Goal: Task Accomplishment & Management: Manage account settings

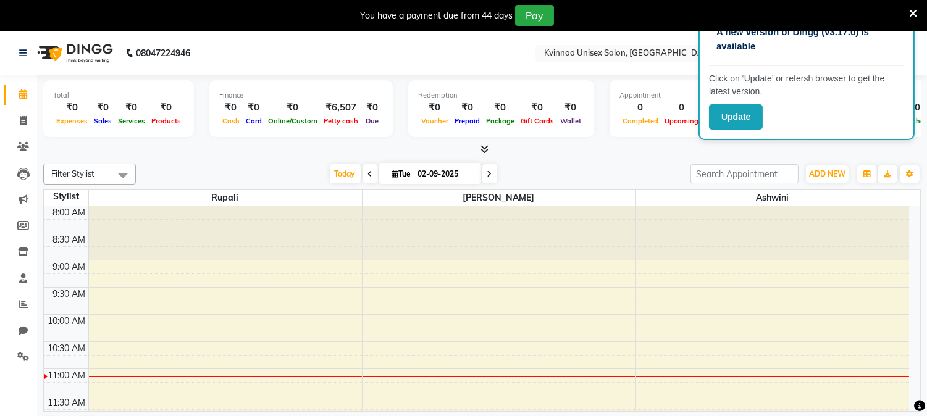
click at [486, 148] on icon at bounding box center [485, 149] width 8 height 9
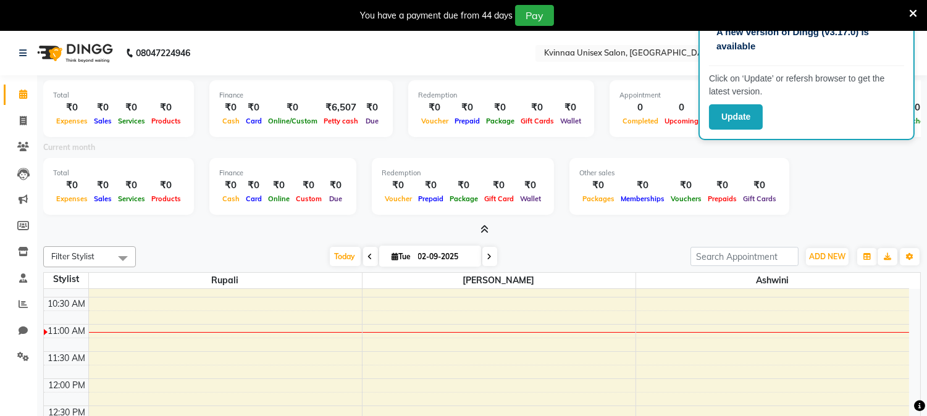
scroll to position [128, 0]
click at [488, 232] on icon at bounding box center [485, 229] width 8 height 9
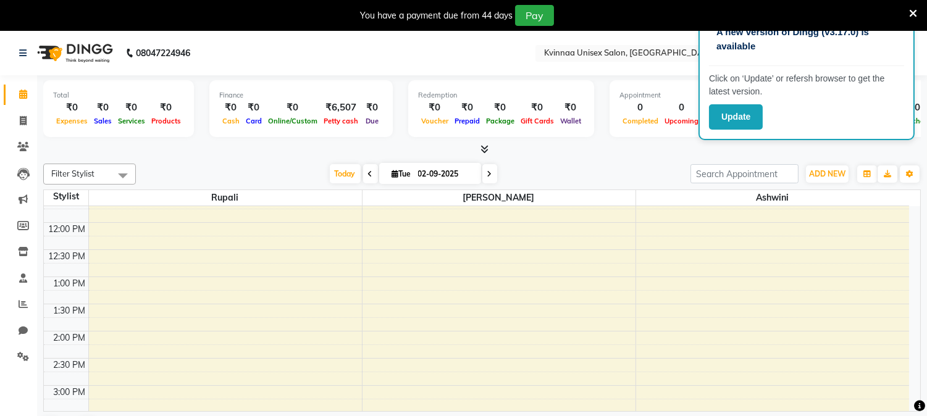
scroll to position [201, 0]
click at [20, 309] on icon at bounding box center [23, 304] width 9 height 9
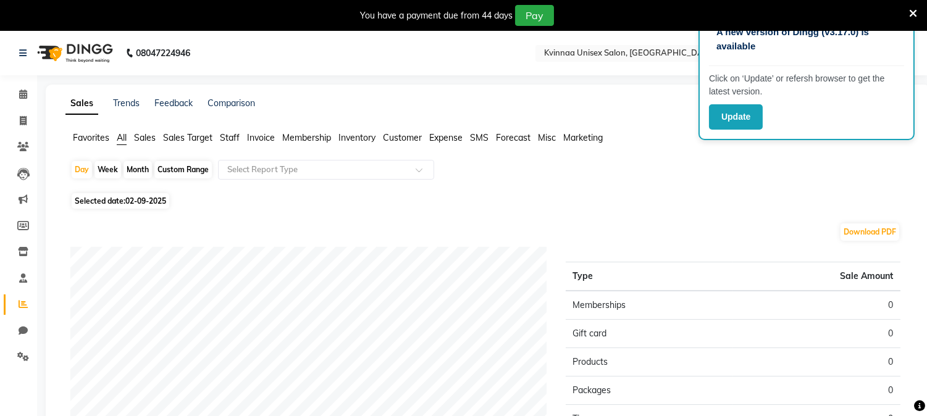
click at [136, 171] on div "Month" at bounding box center [138, 169] width 28 height 17
select select "9"
select select "2025"
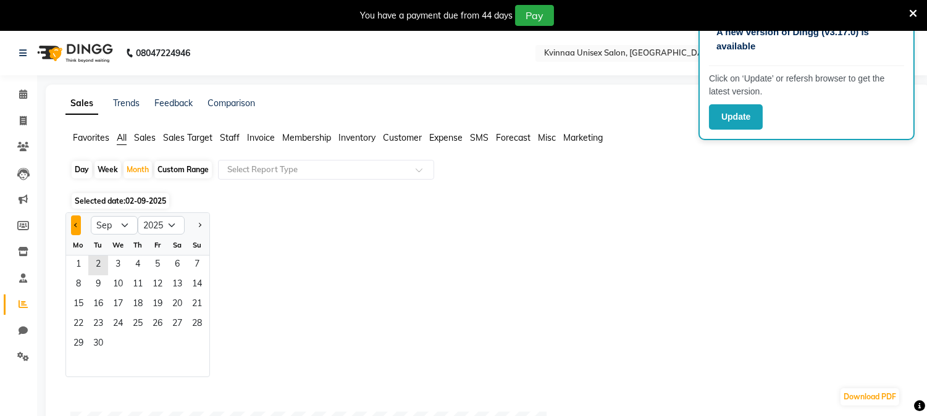
click at [72, 225] on button "Previous month" at bounding box center [76, 226] width 10 height 20
select select "8"
click at [158, 264] on span "1" at bounding box center [158, 266] width 20 height 20
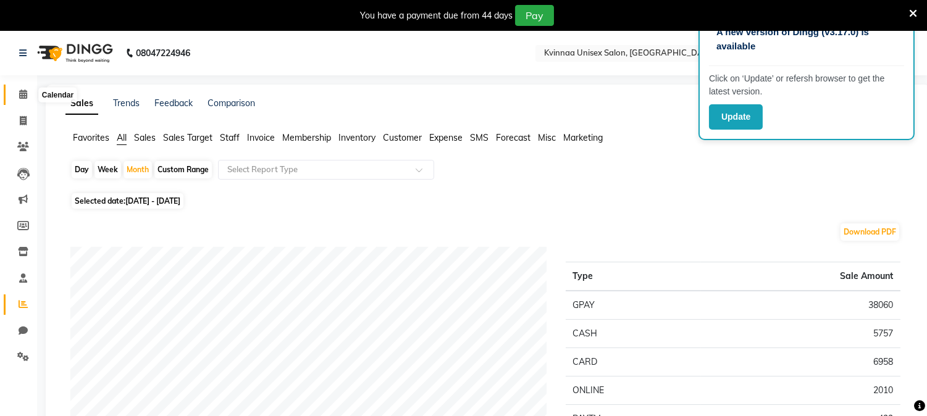
click at [23, 93] on icon at bounding box center [23, 94] width 8 height 9
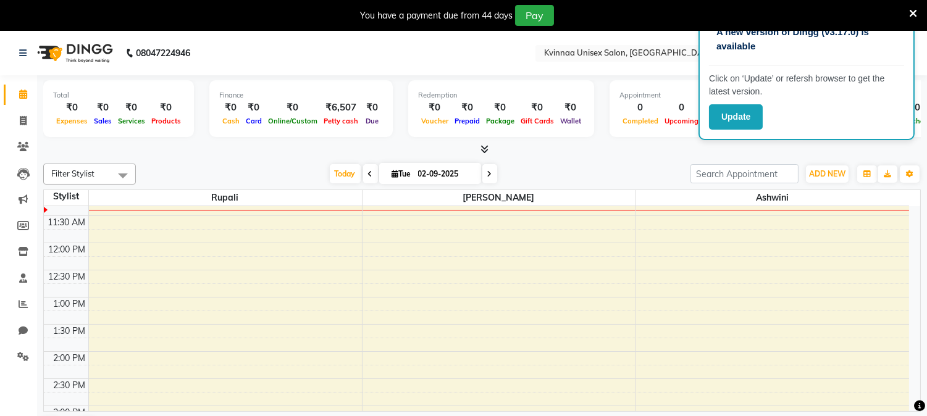
scroll to position [179, 0]
click at [219, 264] on div "8:00 AM 8:30 AM 9:00 AM 9:30 AM 10:00 AM 10:30 AM 11:00 AM 11:30 AM 12:00 PM 12…" at bounding box center [476, 407] width 865 height 760
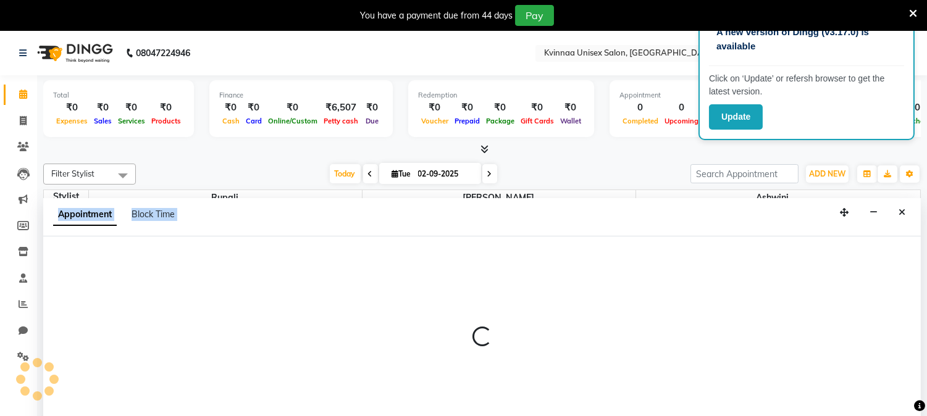
select select "8149"
select select "735"
select select "tentative"
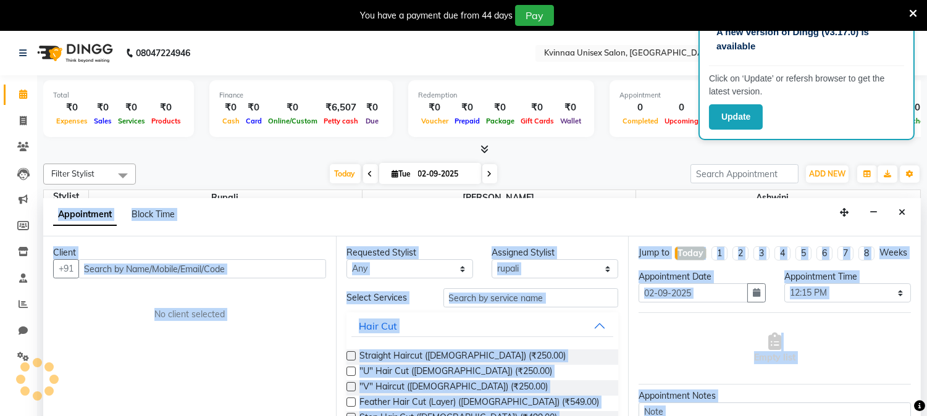
scroll to position [31, 0]
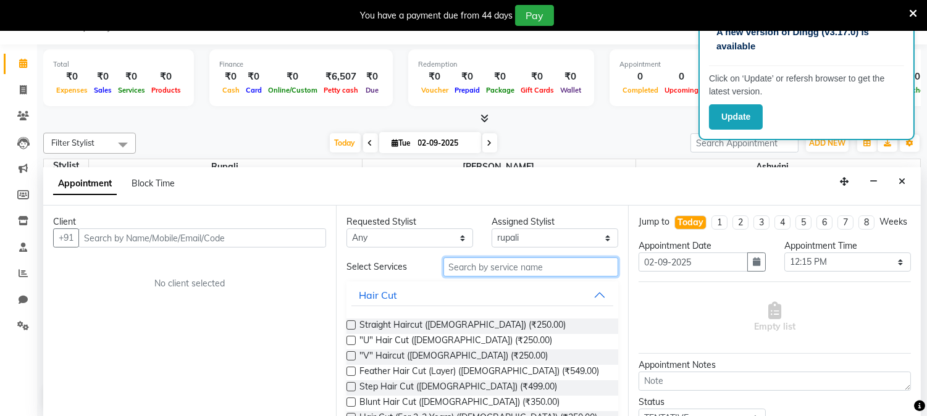
click at [523, 266] on input "text" at bounding box center [531, 267] width 175 height 19
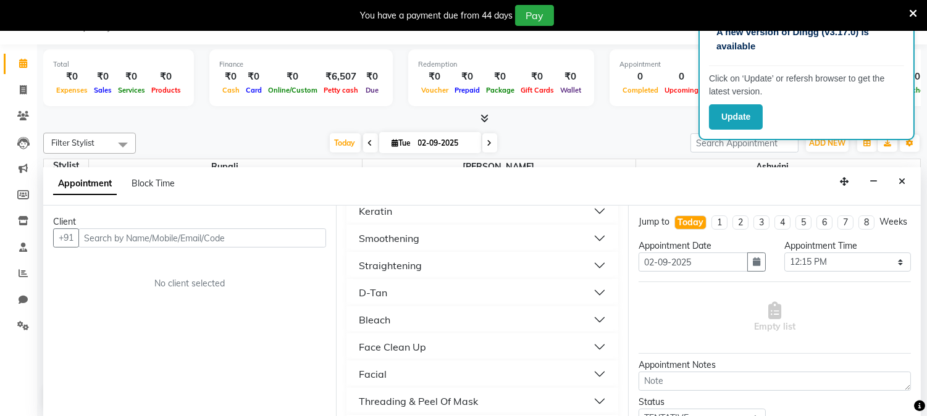
scroll to position [1236, 0]
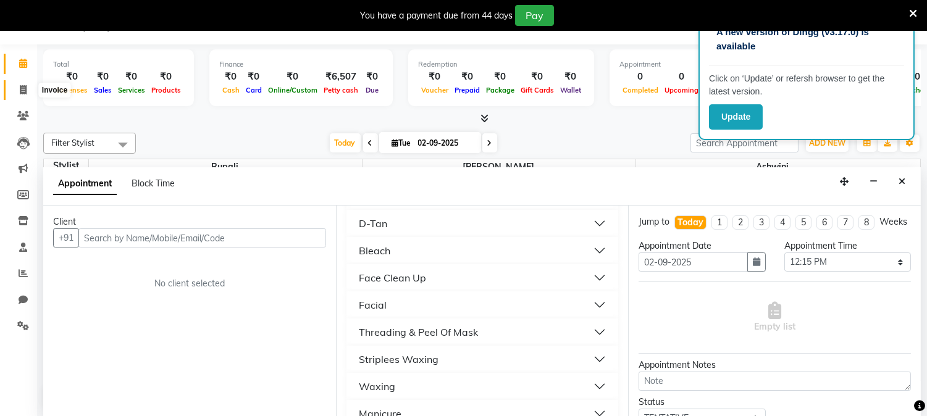
click at [14, 86] on span at bounding box center [23, 90] width 22 height 14
select select "service"
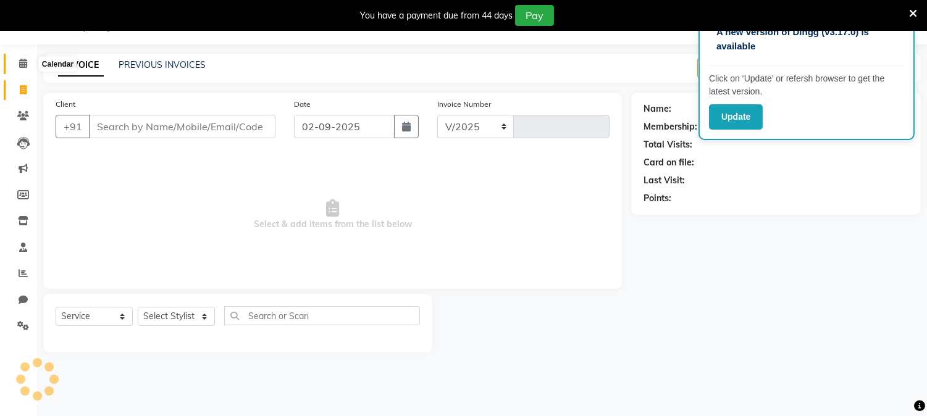
select select "147"
type input "0358"
click at [22, 69] on app-home "08047224946 Select Location × Kvinnaa Unisex Salon, [GEOGRAPHIC_DATA] English E…" at bounding box center [463, 185] width 927 height 371
click at [22, 40] on link at bounding box center [25, 22] width 12 height 35
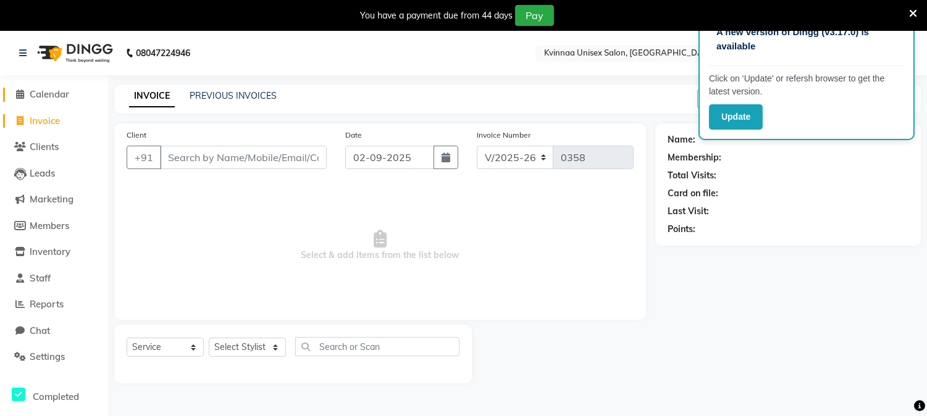
click at [44, 95] on span "Calendar" at bounding box center [50, 94] width 40 height 12
